Goal: Task Accomplishment & Management: Manage account settings

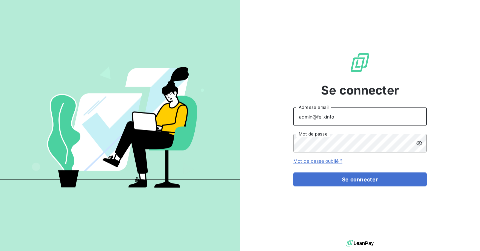
click at [351, 123] on input "admin@felixinfo" at bounding box center [359, 116] width 133 height 19
type input "admin@omedo"
click at [293, 173] on button "Se connecter" at bounding box center [359, 180] width 133 height 14
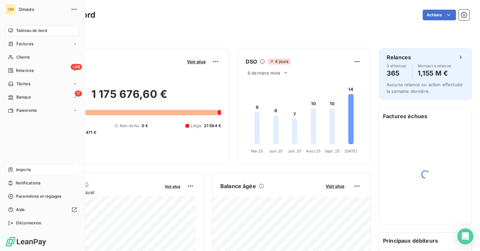
click at [26, 165] on div "Imports" at bounding box center [42, 170] width 74 height 11
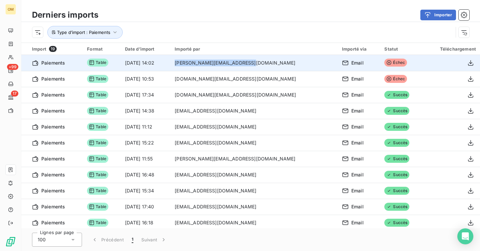
drag, startPoint x: 285, startPoint y: 63, endPoint x: 208, endPoint y: 62, distance: 77.3
click at [208, 62] on td "[PERSON_NAME][EMAIL_ADDRESS][DOMAIN_NAME]" at bounding box center [254, 63] width 167 height 16
copy td "[PERSON_NAME][EMAIL_ADDRESS][DOMAIN_NAME]"
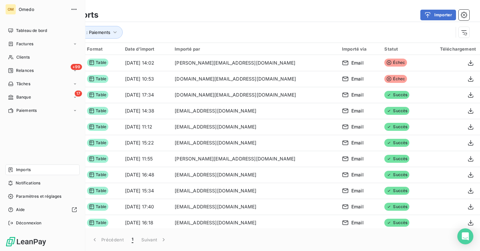
click at [24, 229] on div "OM Omedo Tableau de bord Factures Clients +99 Relances Tâches 17 Banque Paiemen…" at bounding box center [42, 125] width 85 height 251
click at [14, 219] on div "Déconnexion" at bounding box center [42, 223] width 74 height 11
